Goal: Task Accomplishment & Management: Manage account settings

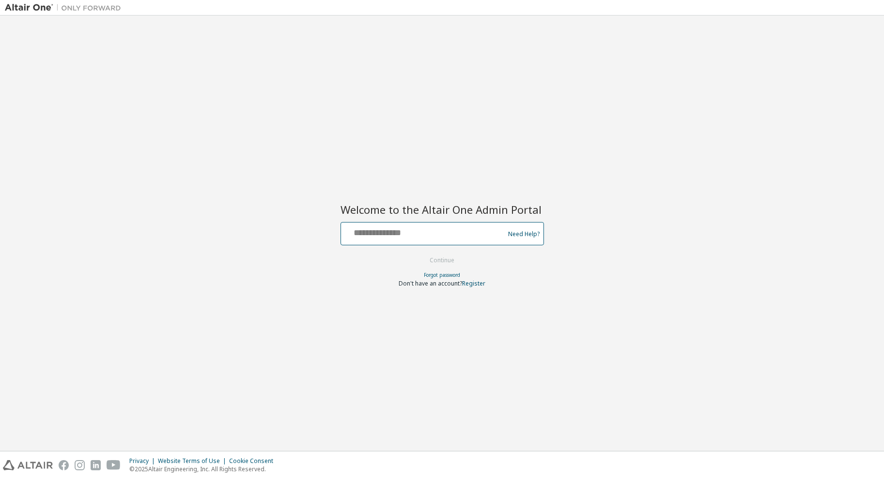
click at [370, 235] on input "text" at bounding box center [424, 231] width 158 height 14
type input "**********"
click at [442, 261] on button "Continue" at bounding box center [441, 260] width 45 height 15
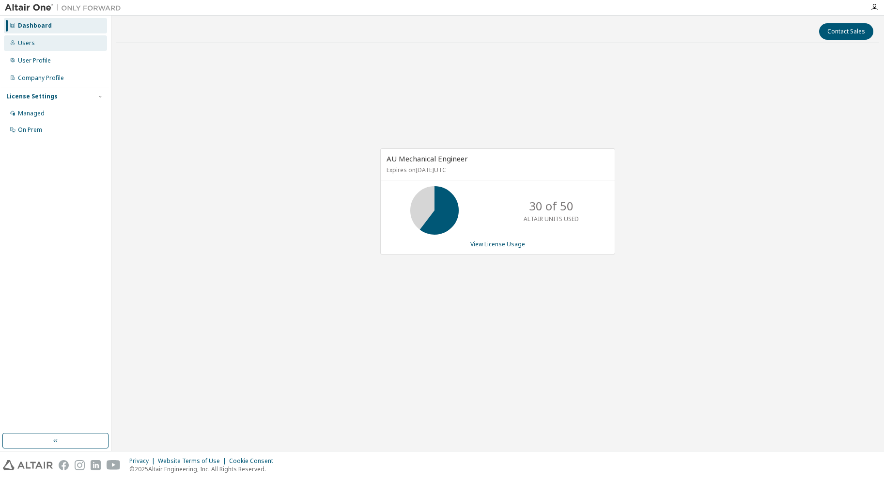
click at [54, 45] on div "Users" at bounding box center [55, 42] width 103 height 15
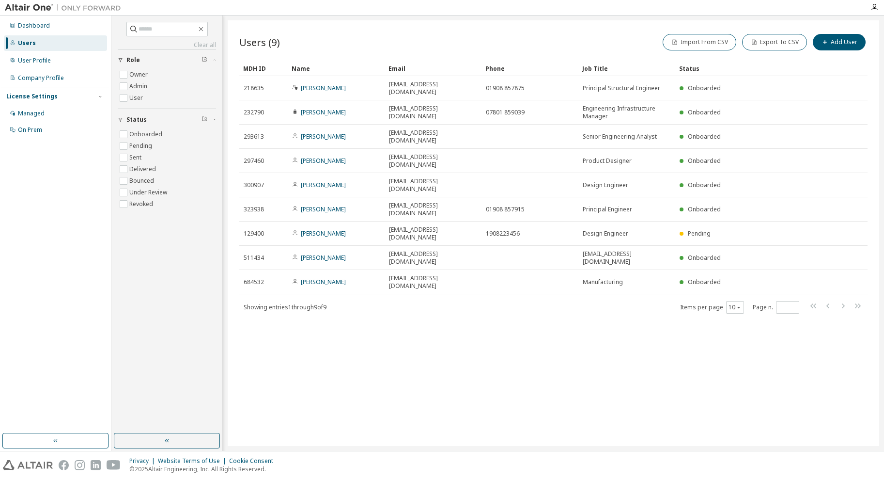
drag, startPoint x: 576, startPoint y: 189, endPoint x: 487, endPoint y: 281, distance: 128.4
click at [487, 281] on div "Users (9) Import From CSV Export To CSV Add User Clear Load Save Save As Field …" at bounding box center [553, 232] width 651 height 425
click at [48, 59] on div "User Profile" at bounding box center [34, 61] width 33 height 8
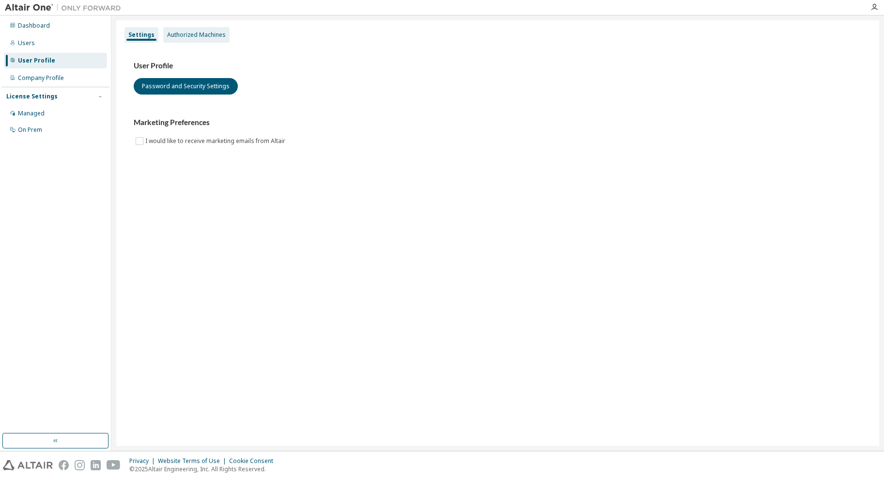
click at [216, 34] on div "Authorized Machines" at bounding box center [196, 35] width 59 height 8
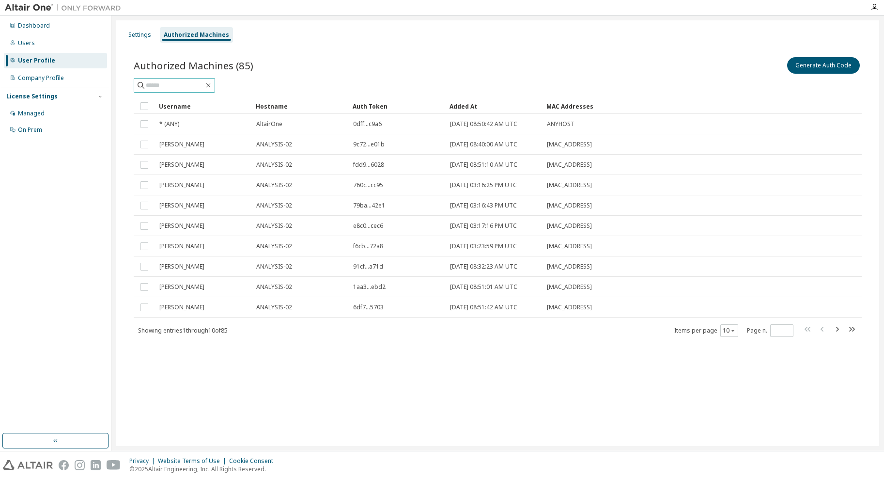
click at [186, 89] on input "text" at bounding box center [175, 85] width 58 height 10
type input "******"
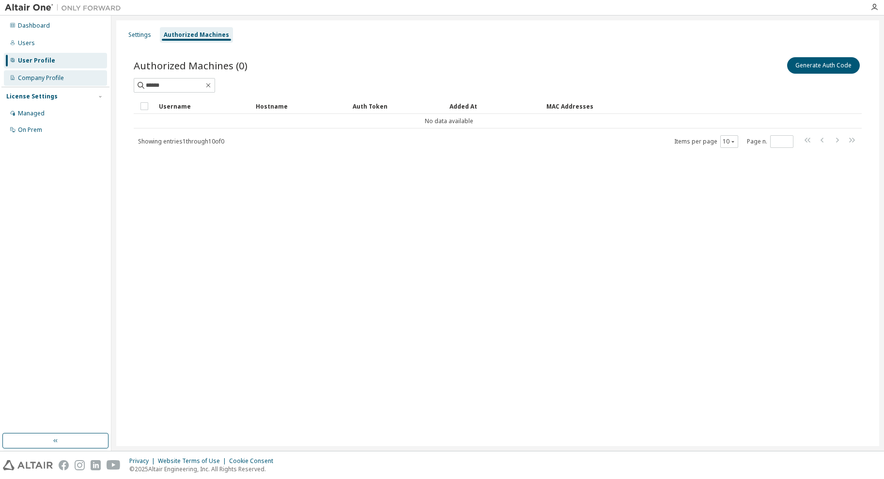
click at [50, 78] on div "Company Profile" at bounding box center [41, 78] width 46 height 8
